Goal: Task Accomplishment & Management: Use online tool/utility

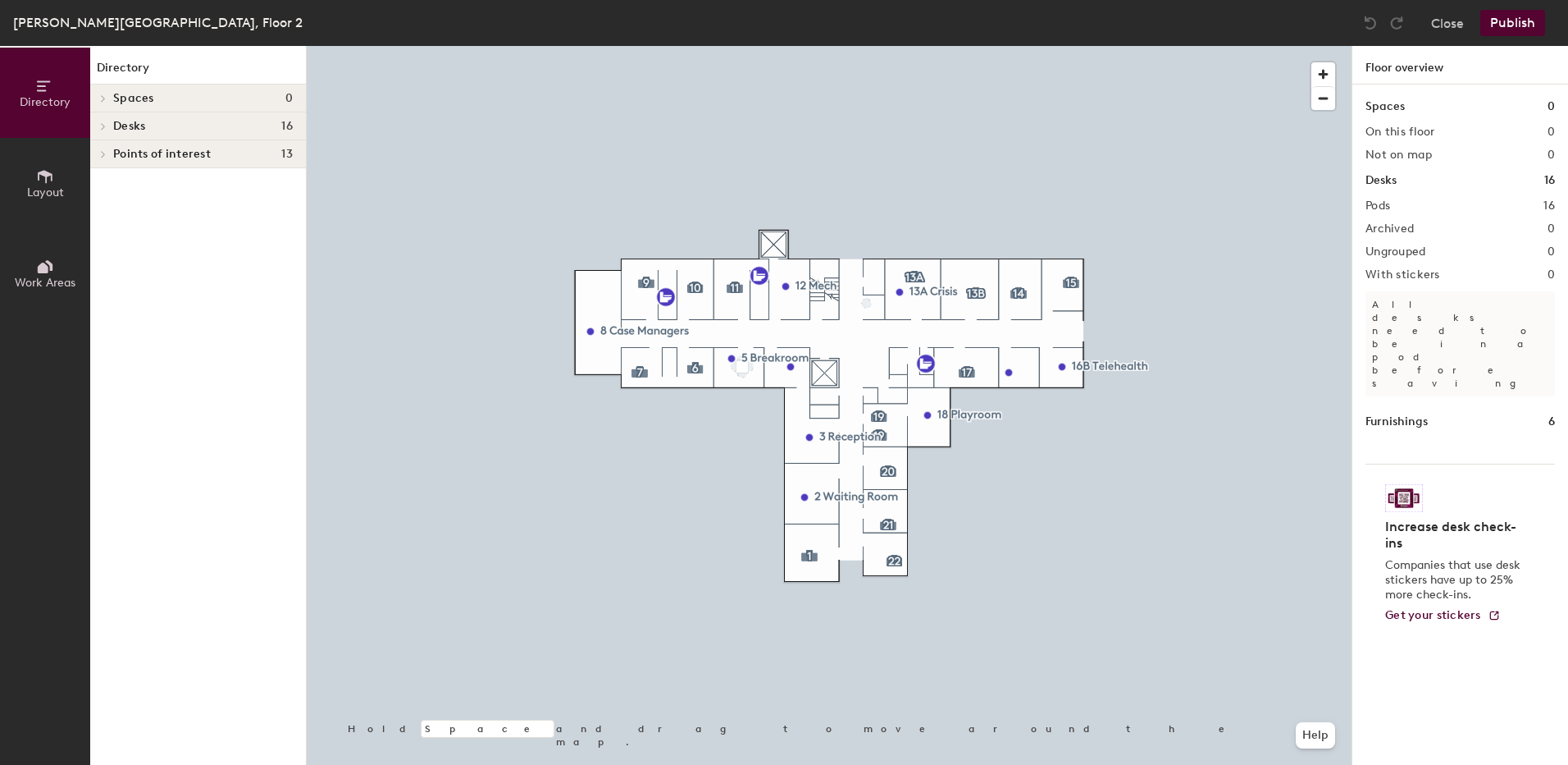
click at [54, 185] on button "Layout" at bounding box center [45, 183] width 91 height 91
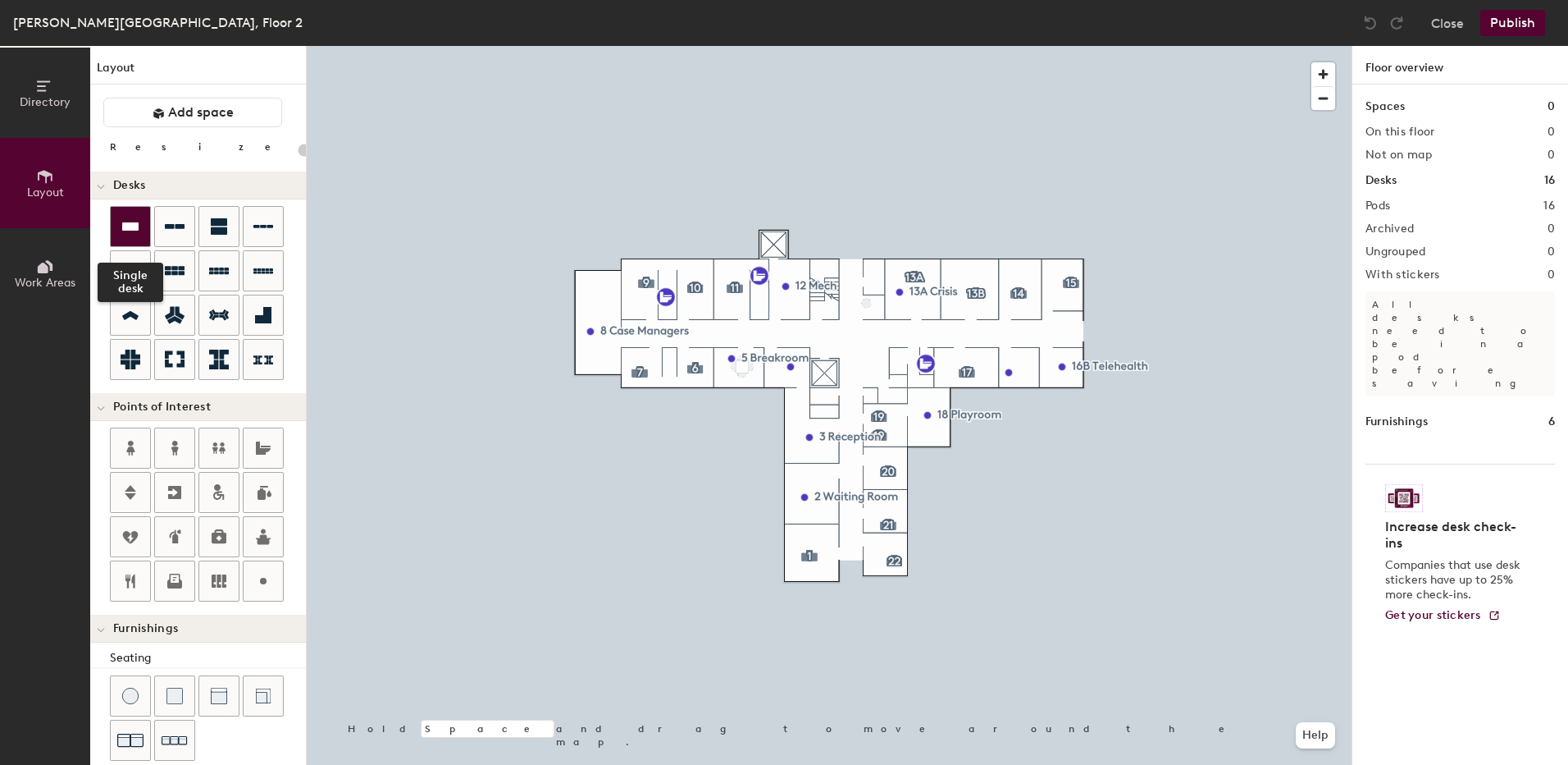
click at [150, 212] on button "Single desk" at bounding box center [131, 226] width 41 height 41
type input "100"
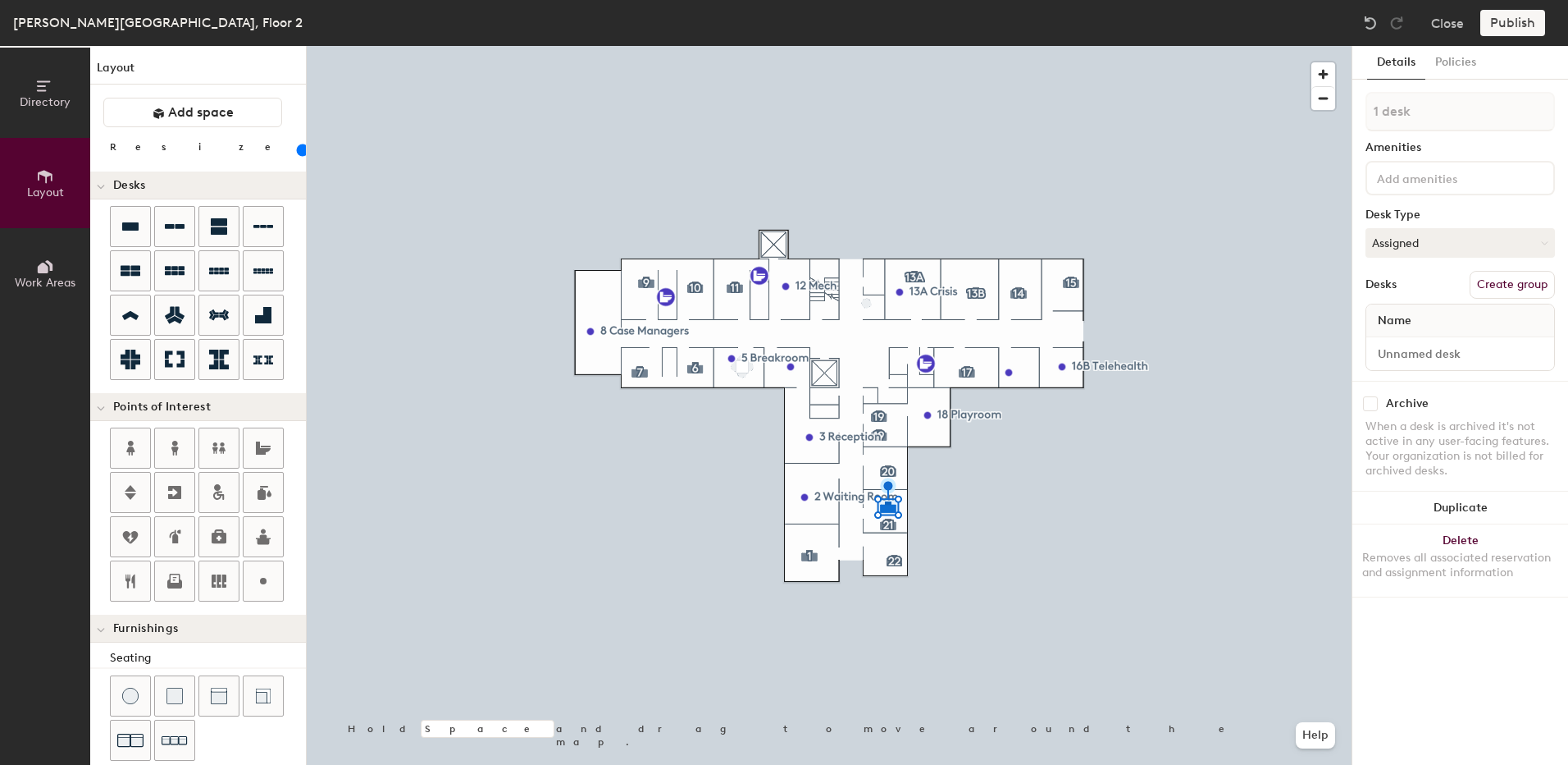
click at [1513, 293] on button "Create group" at bounding box center [1512, 285] width 85 height 28
drag, startPoint x: 1448, startPoint y: 97, endPoint x: 1315, endPoint y: 72, distance: 135.3
click at [1329, 77] on div "Directory Layout Work Areas Layout Add space Resize Desks Points of Interest Fu…" at bounding box center [784, 404] width 1568 height 718
type input "21"
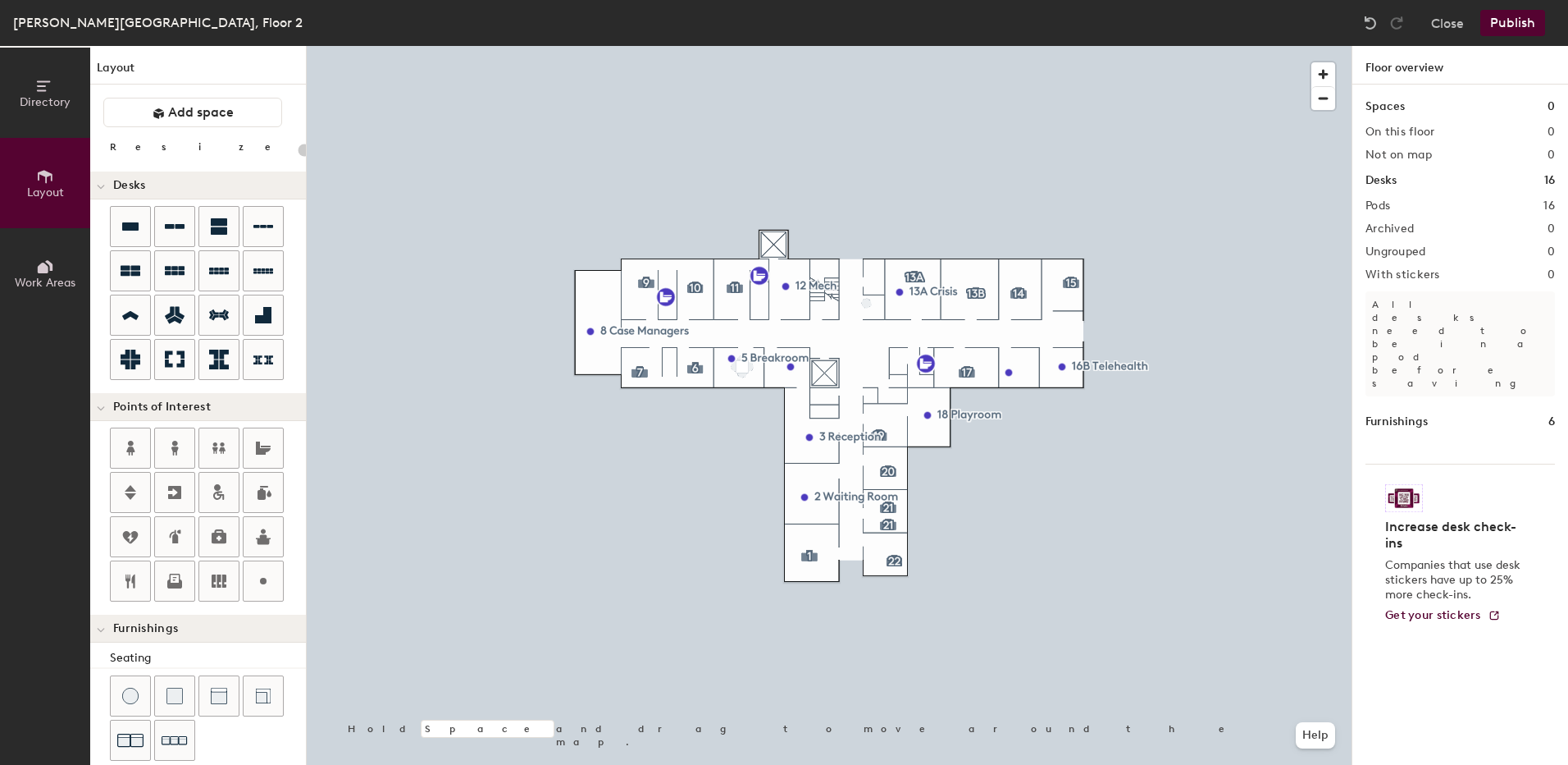
click at [1517, 24] on button "Publish" at bounding box center [1512, 23] width 64 height 26
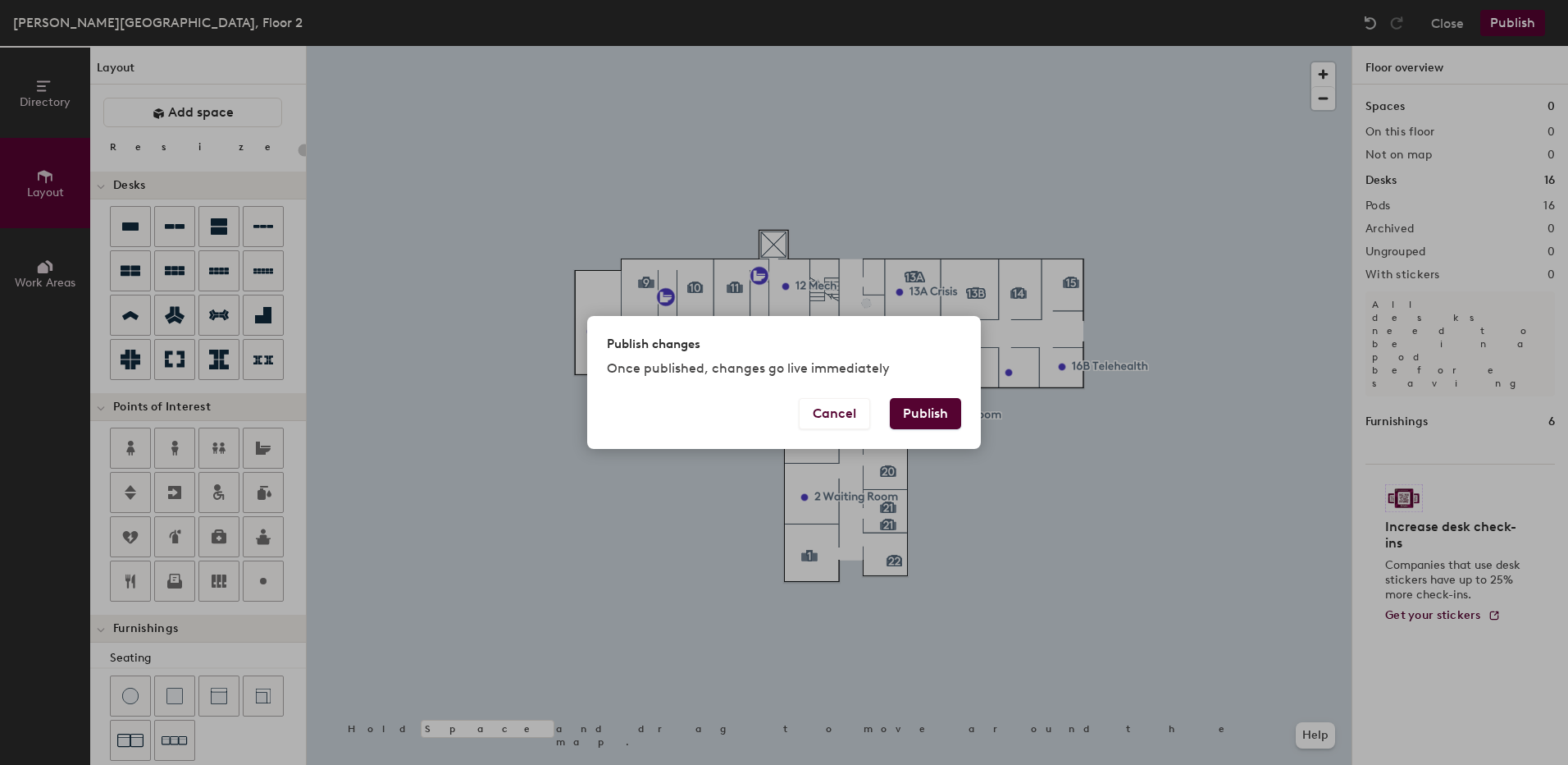
click at [947, 417] on button "Publish" at bounding box center [925, 413] width 71 height 31
type input "20"
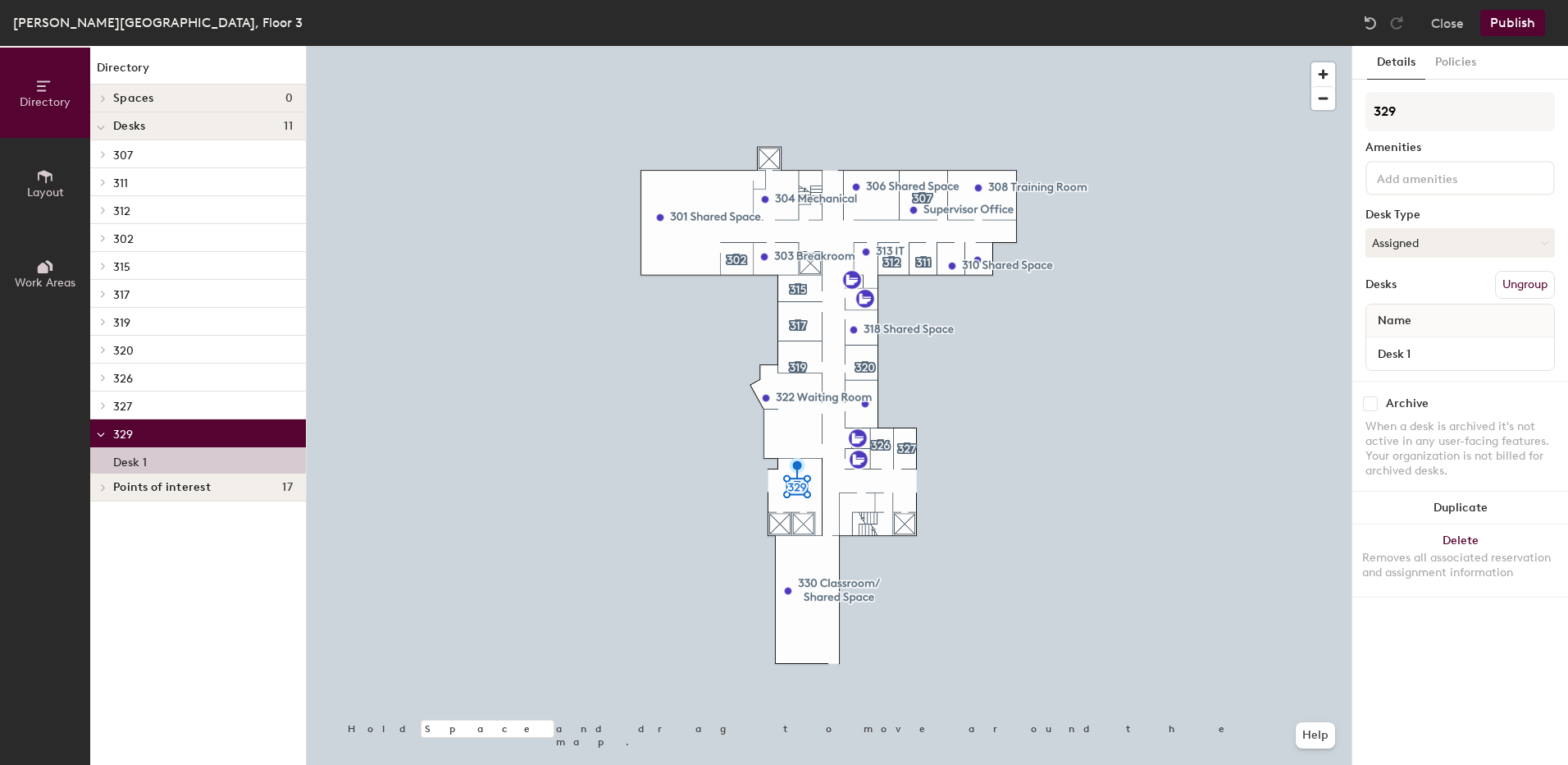
click at [44, 178] on icon at bounding box center [45, 176] width 18 height 18
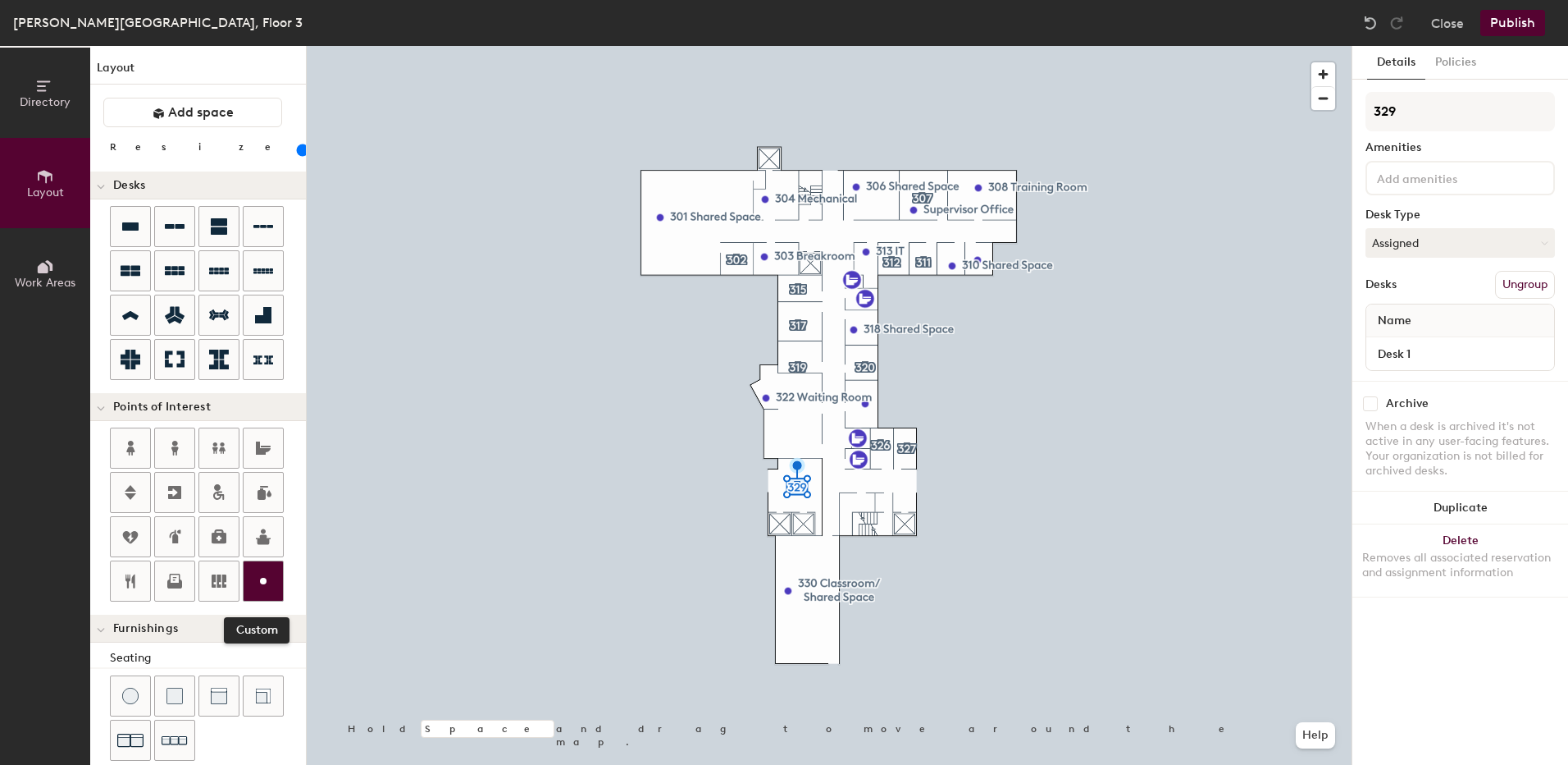
click at [275, 583] on div at bounding box center [263, 581] width 39 height 39
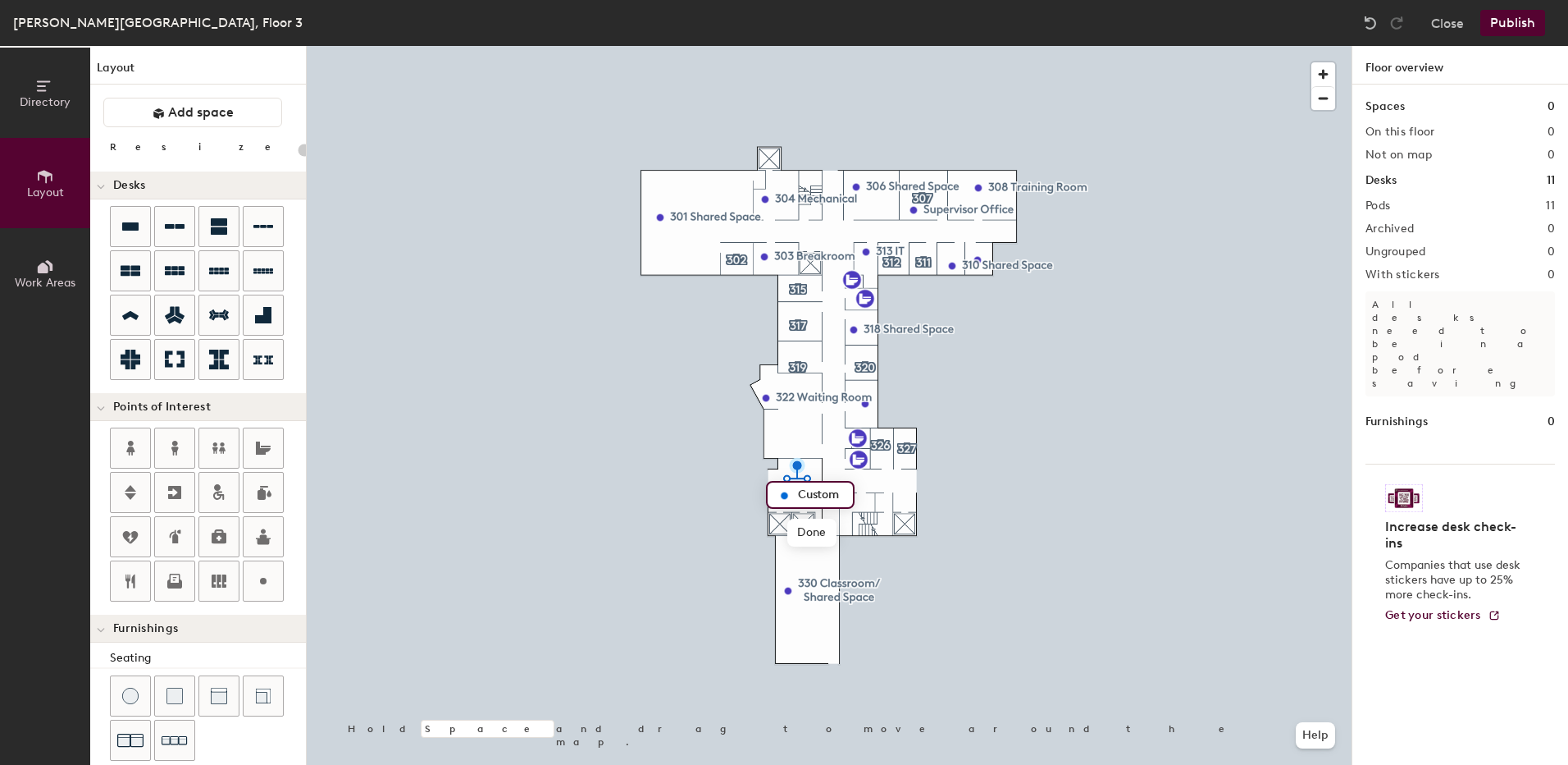
type input "20"
type input "329 hallway"
click at [829, 531] on span "Done" at bounding box center [826, 532] width 49 height 28
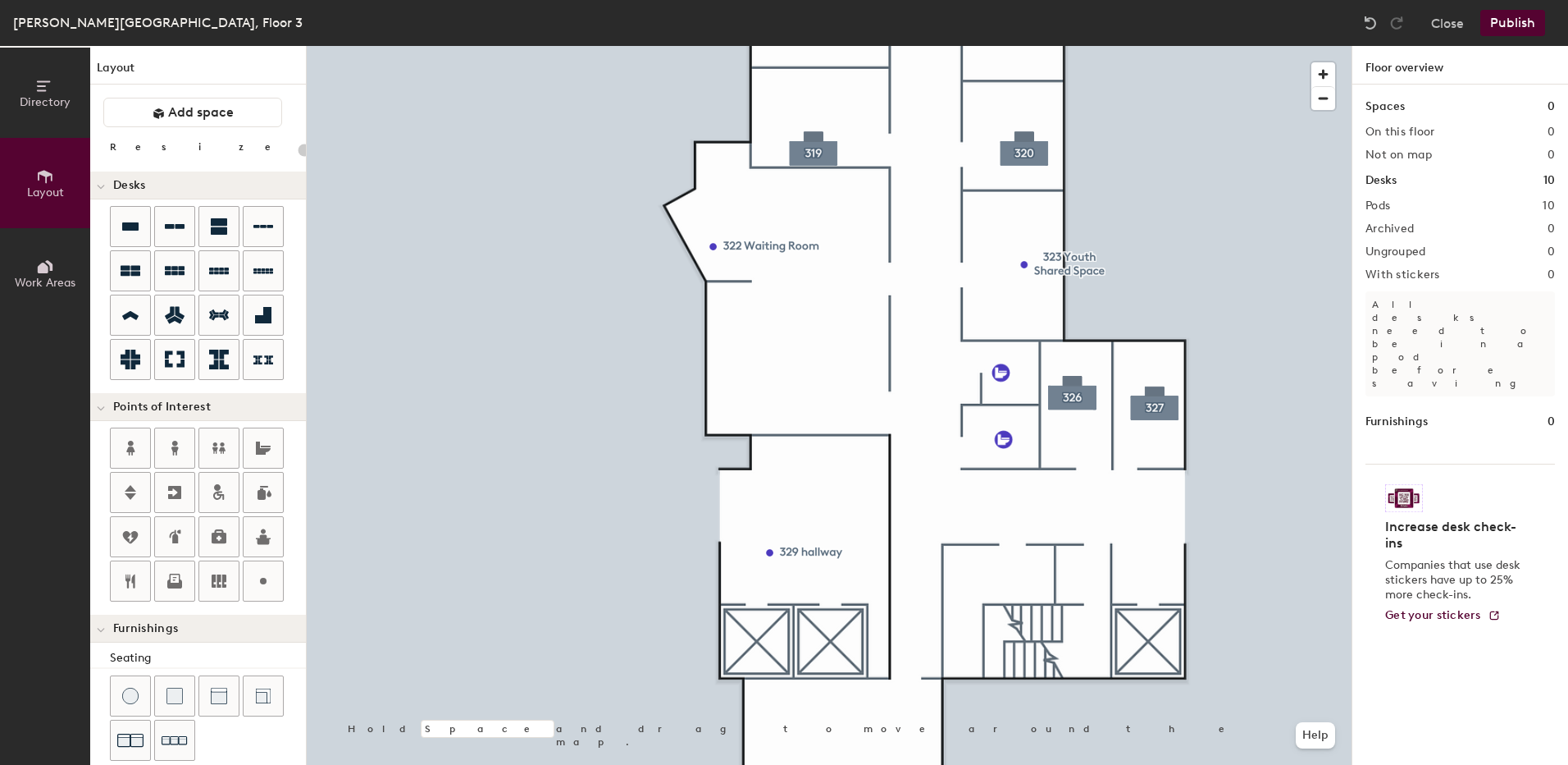
click at [1194, 46] on div at bounding box center [828, 46] width 1045 height 0
click at [1518, 13] on button "Publish" at bounding box center [1512, 23] width 64 height 26
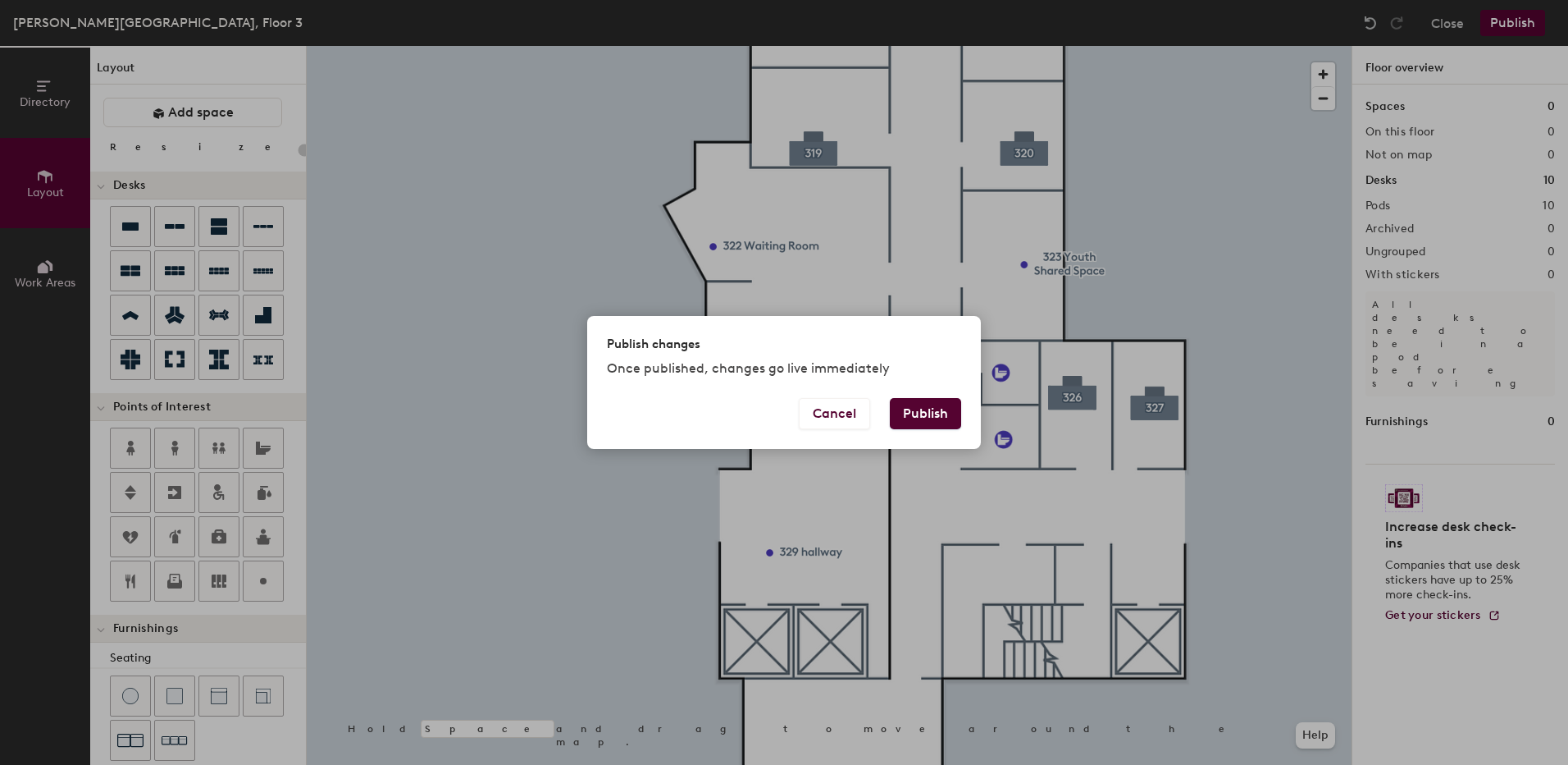
click at [933, 411] on button "Publish" at bounding box center [925, 413] width 71 height 31
type input "20"
